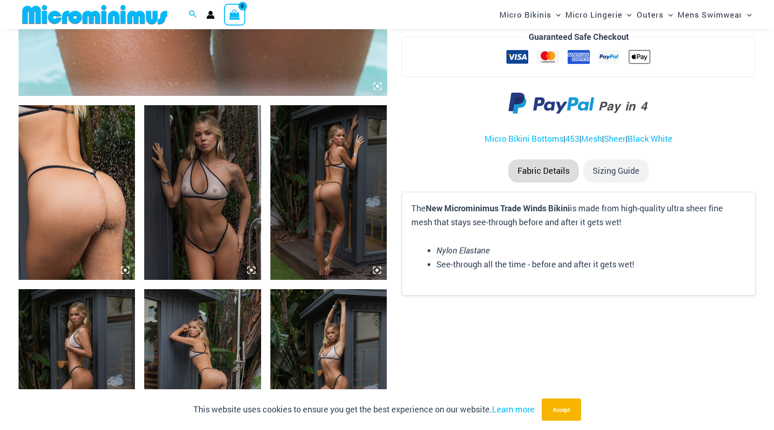
scroll to position [537, 0]
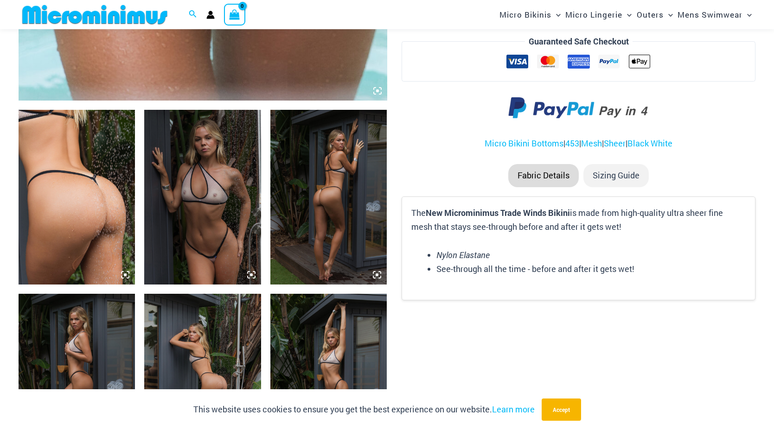
click at [84, 212] on img at bounding box center [77, 197] width 116 height 175
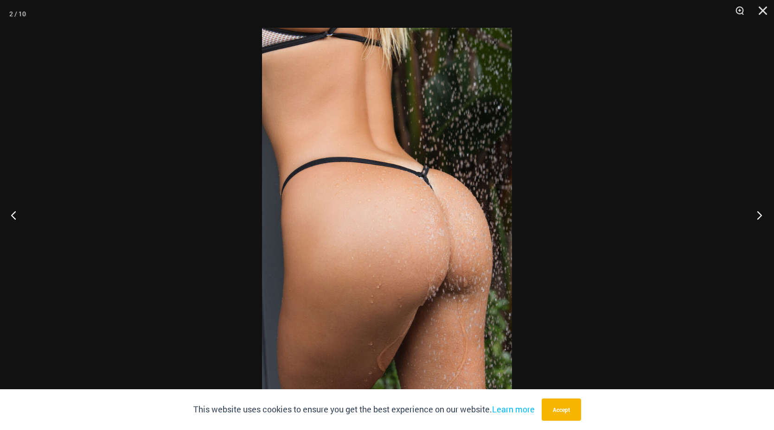
click at [757, 213] on button "Next" at bounding box center [756, 215] width 35 height 46
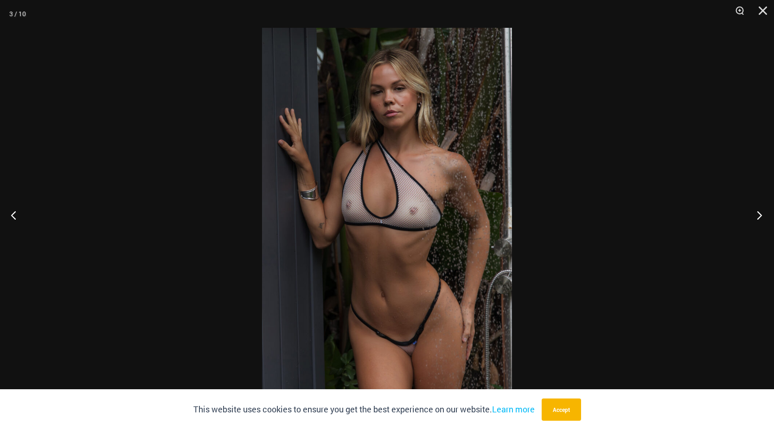
click at [757, 213] on button "Next" at bounding box center [756, 215] width 35 height 46
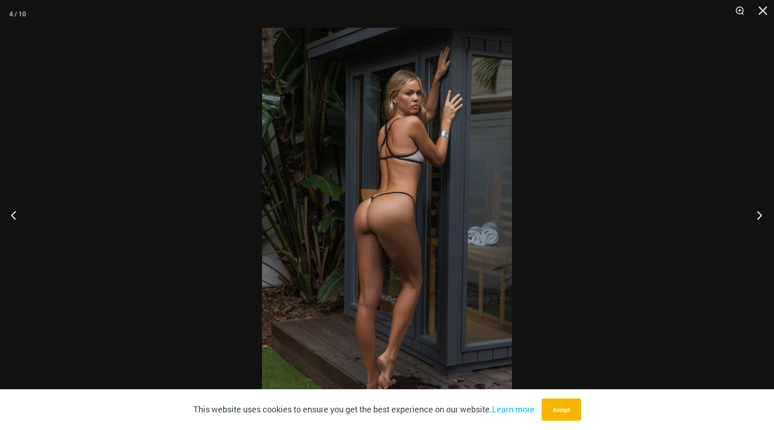
click at [757, 213] on button "Next" at bounding box center [756, 215] width 35 height 46
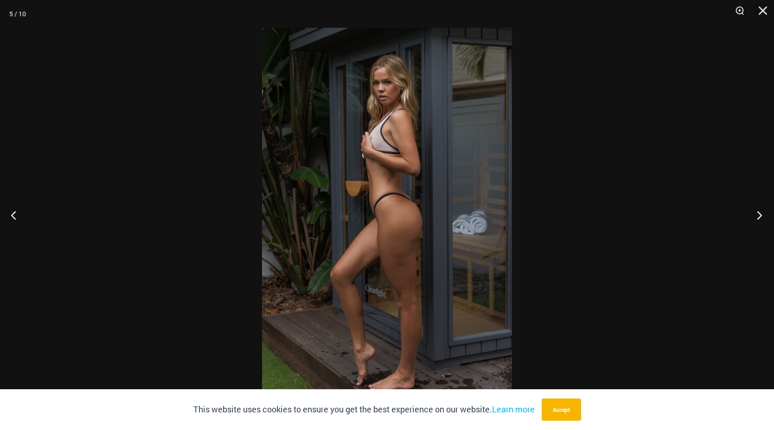
click at [757, 213] on button "Next" at bounding box center [756, 215] width 35 height 46
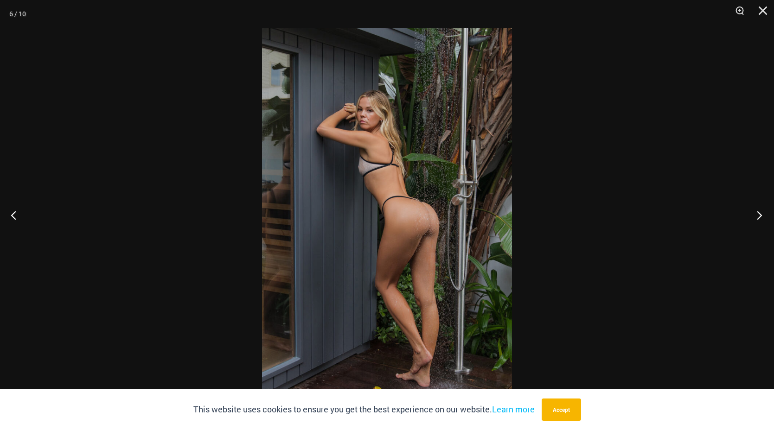
click at [757, 213] on button "Next" at bounding box center [756, 215] width 35 height 46
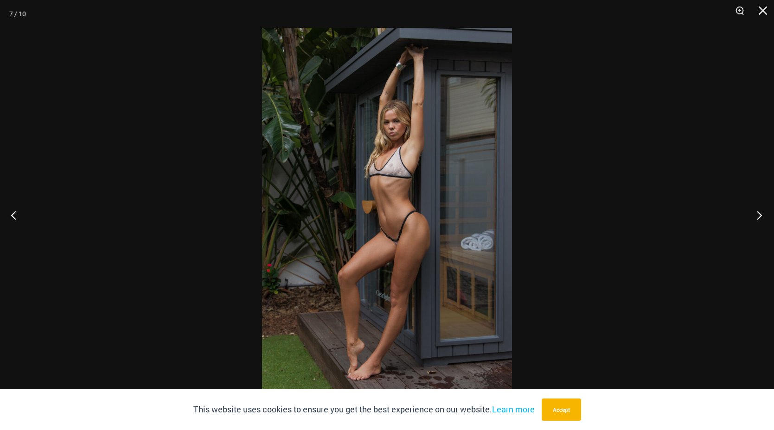
click at [757, 213] on button "Next" at bounding box center [756, 215] width 35 height 46
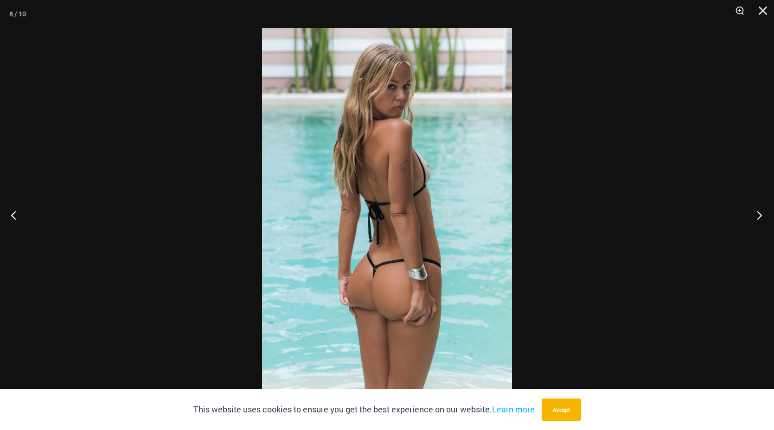
click at [757, 213] on button "Next" at bounding box center [756, 215] width 35 height 46
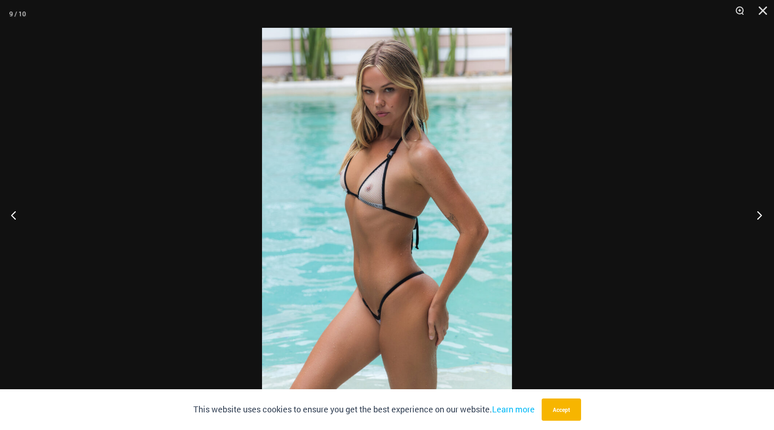
click at [757, 213] on button "Next" at bounding box center [756, 215] width 35 height 46
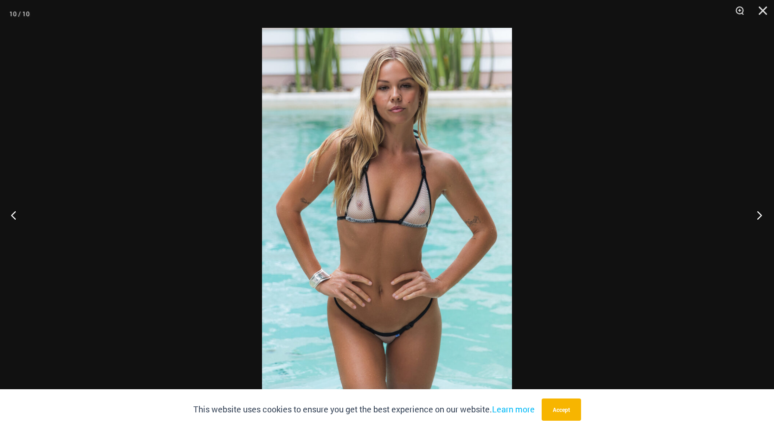
click at [757, 213] on button "Next" at bounding box center [756, 215] width 35 height 46
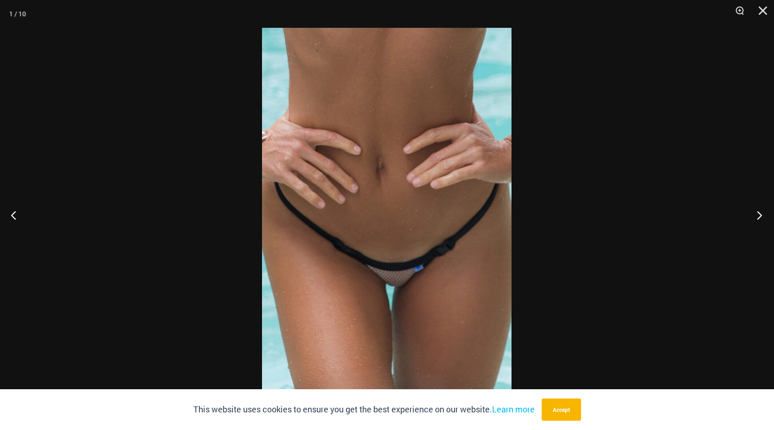
click at [757, 213] on button "Next" at bounding box center [756, 215] width 35 height 46
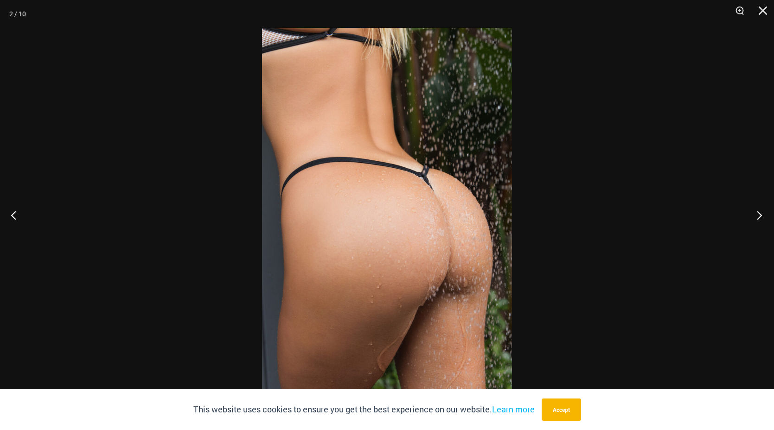
click at [757, 213] on button "Next" at bounding box center [756, 215] width 35 height 46
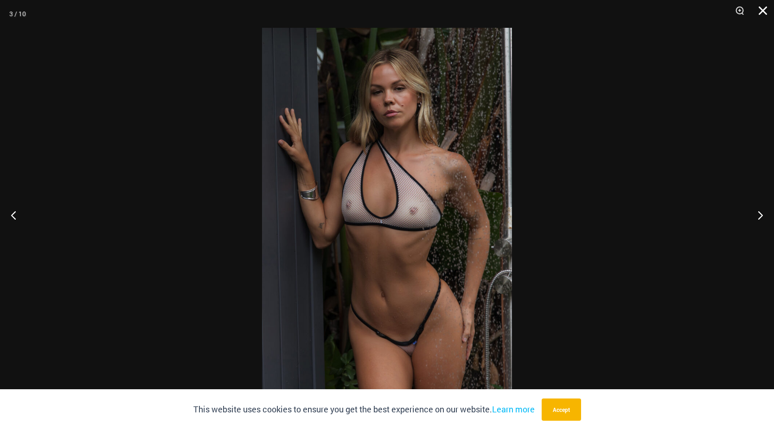
click at [759, 9] on button "Close" at bounding box center [759, 14] width 23 height 28
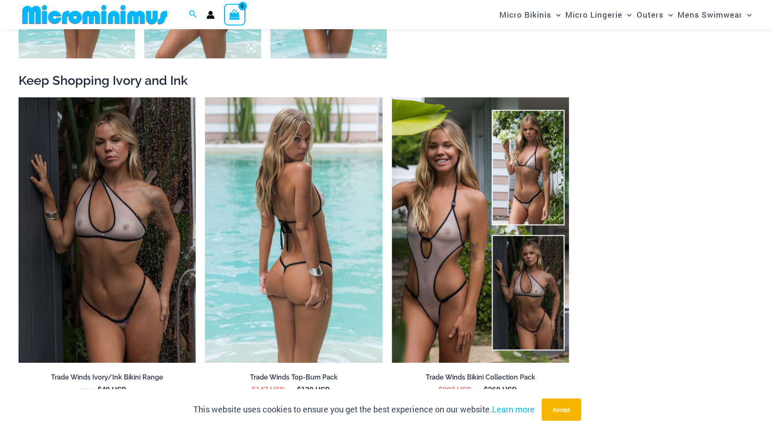
scroll to position [1185, 0]
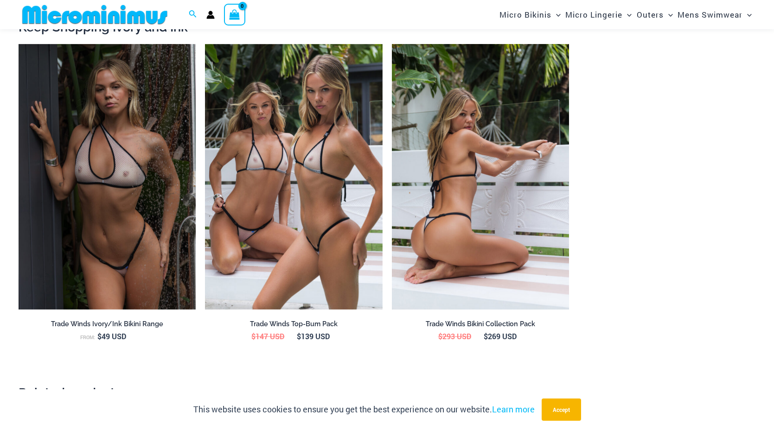
click at [445, 193] on img at bounding box center [480, 177] width 177 height 266
